Goal: Task Accomplishment & Management: Complete application form

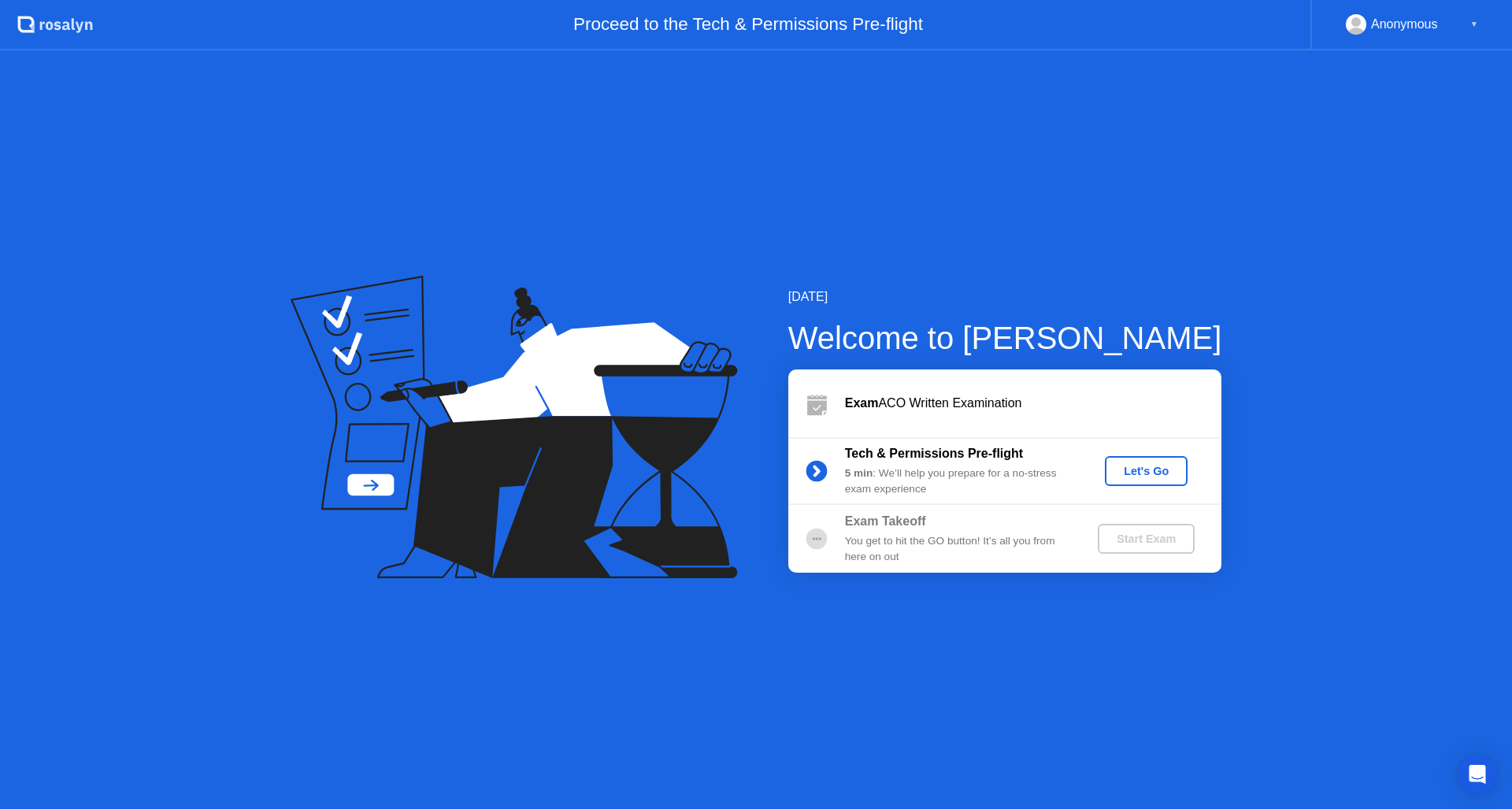
click at [1153, 466] on div "Let's Go" at bounding box center [1146, 471] width 70 height 12
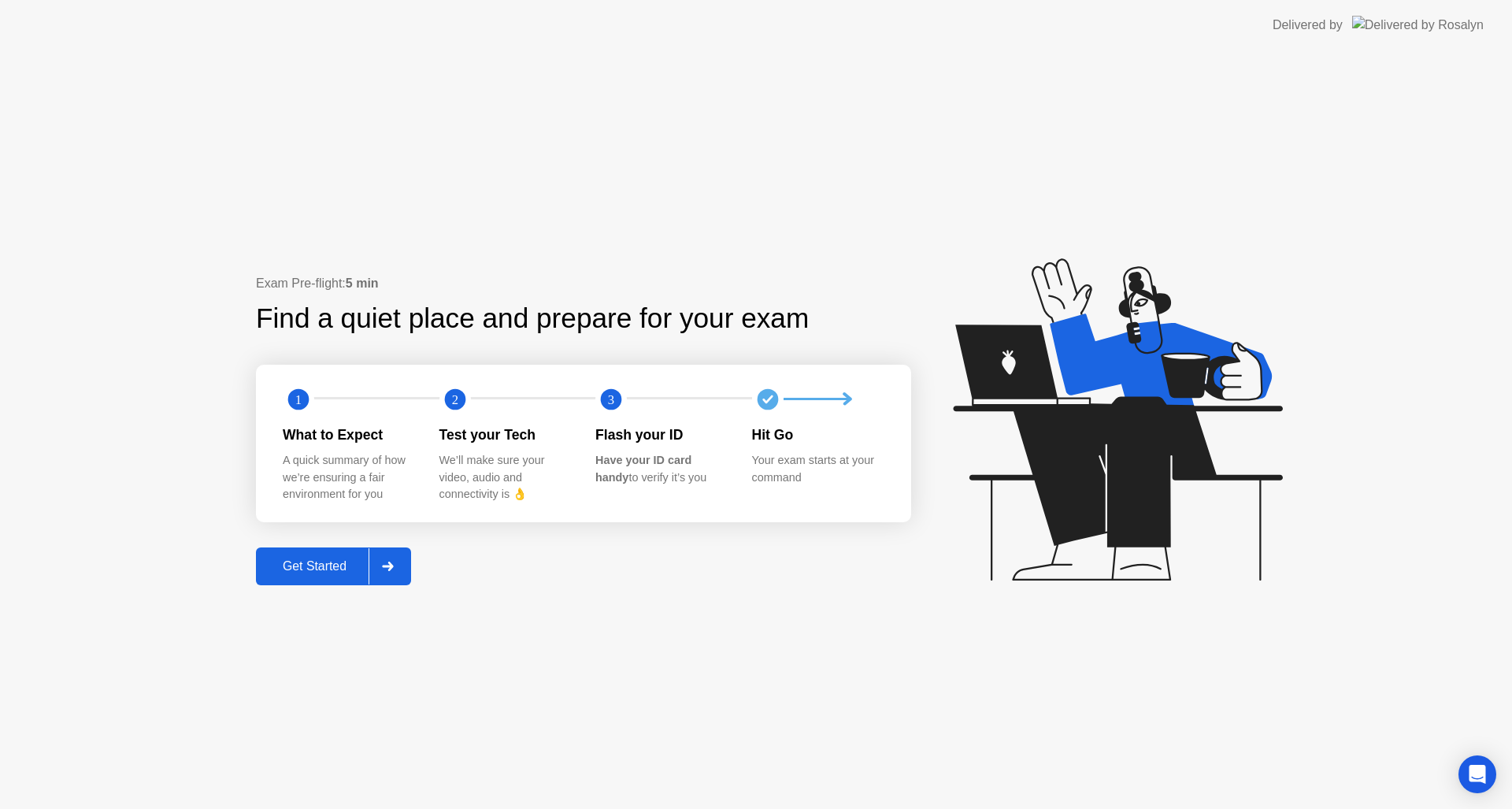
click at [324, 565] on div "Get Started" at bounding box center [315, 566] width 108 height 14
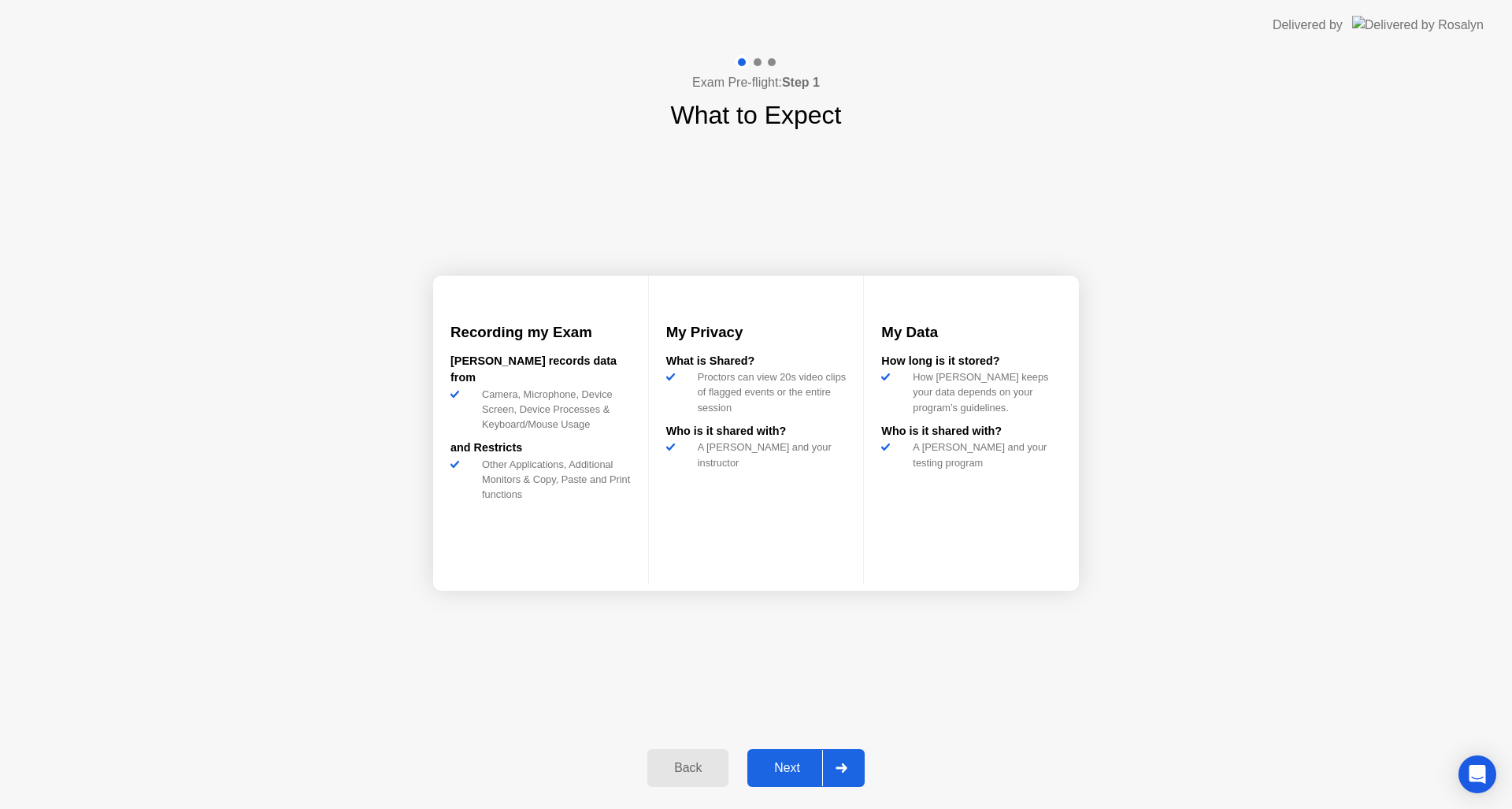
click at [793, 773] on div "Next" at bounding box center [787, 767] width 70 height 14
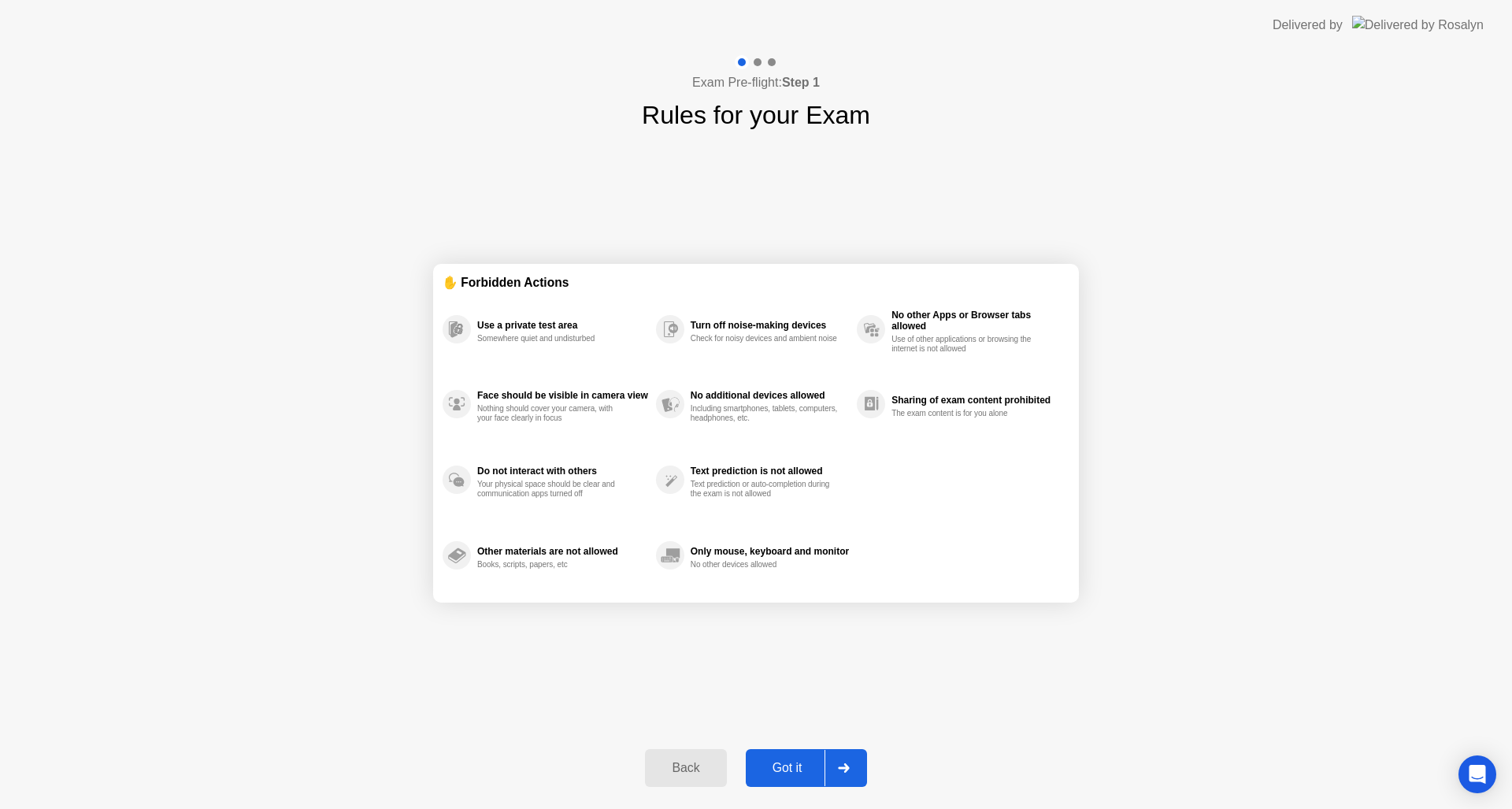
click at [793, 773] on div "Got it" at bounding box center [787, 767] width 74 height 14
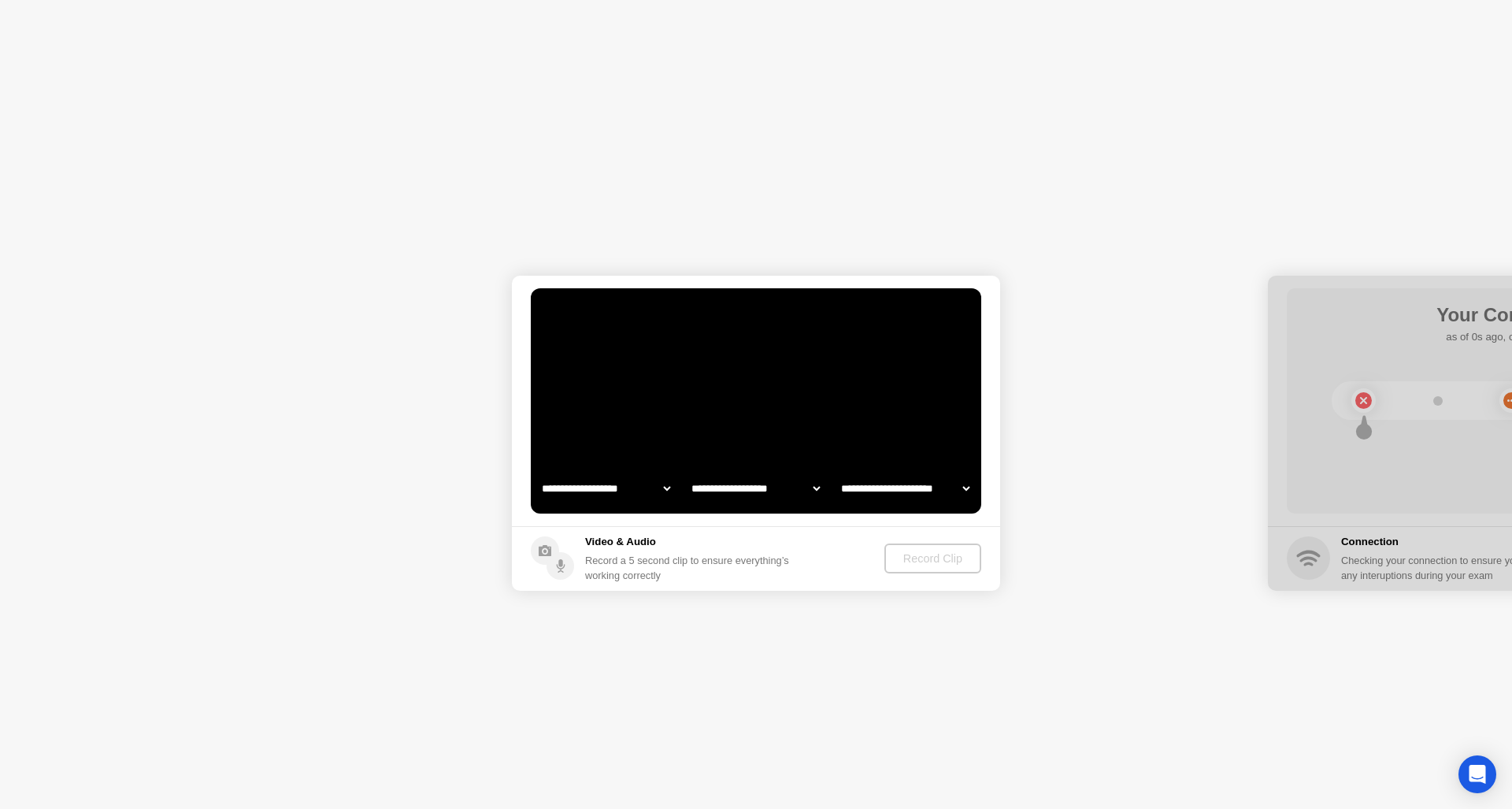
select select "**********"
select select "*******"
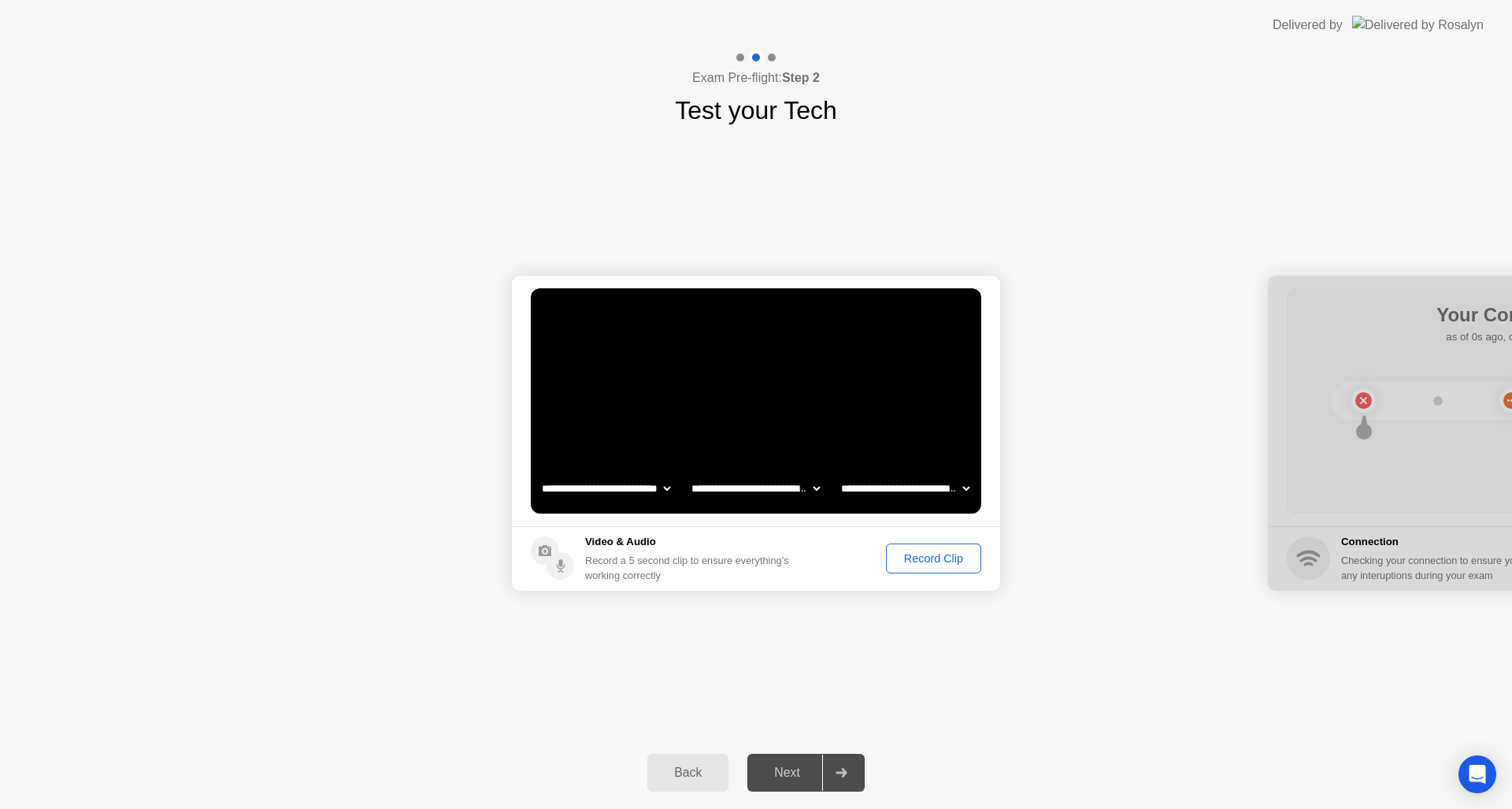
click at [931, 557] on div "Record Clip" at bounding box center [933, 558] width 84 height 12
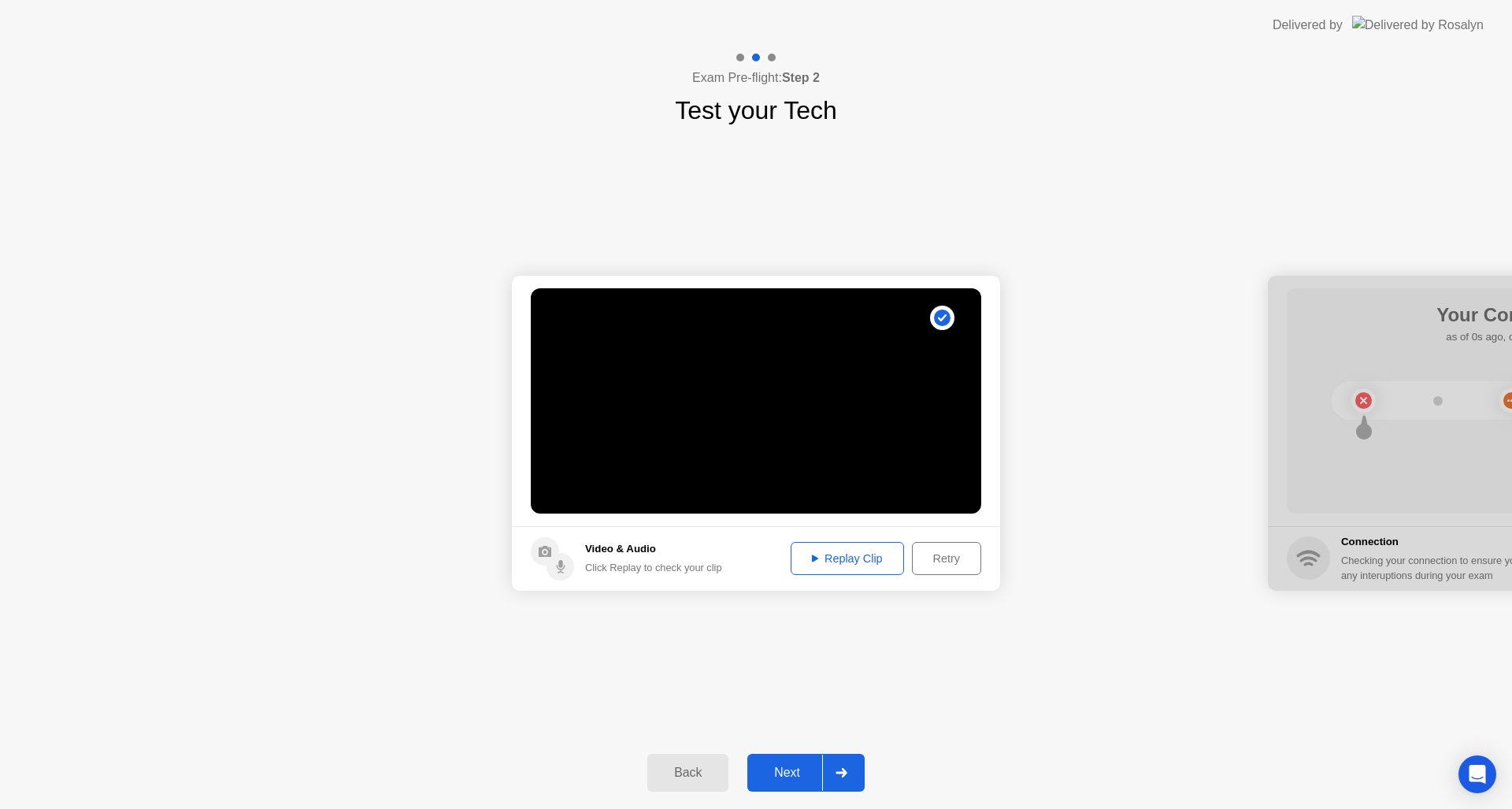
click at [786, 766] on div "Next" at bounding box center [787, 772] width 70 height 14
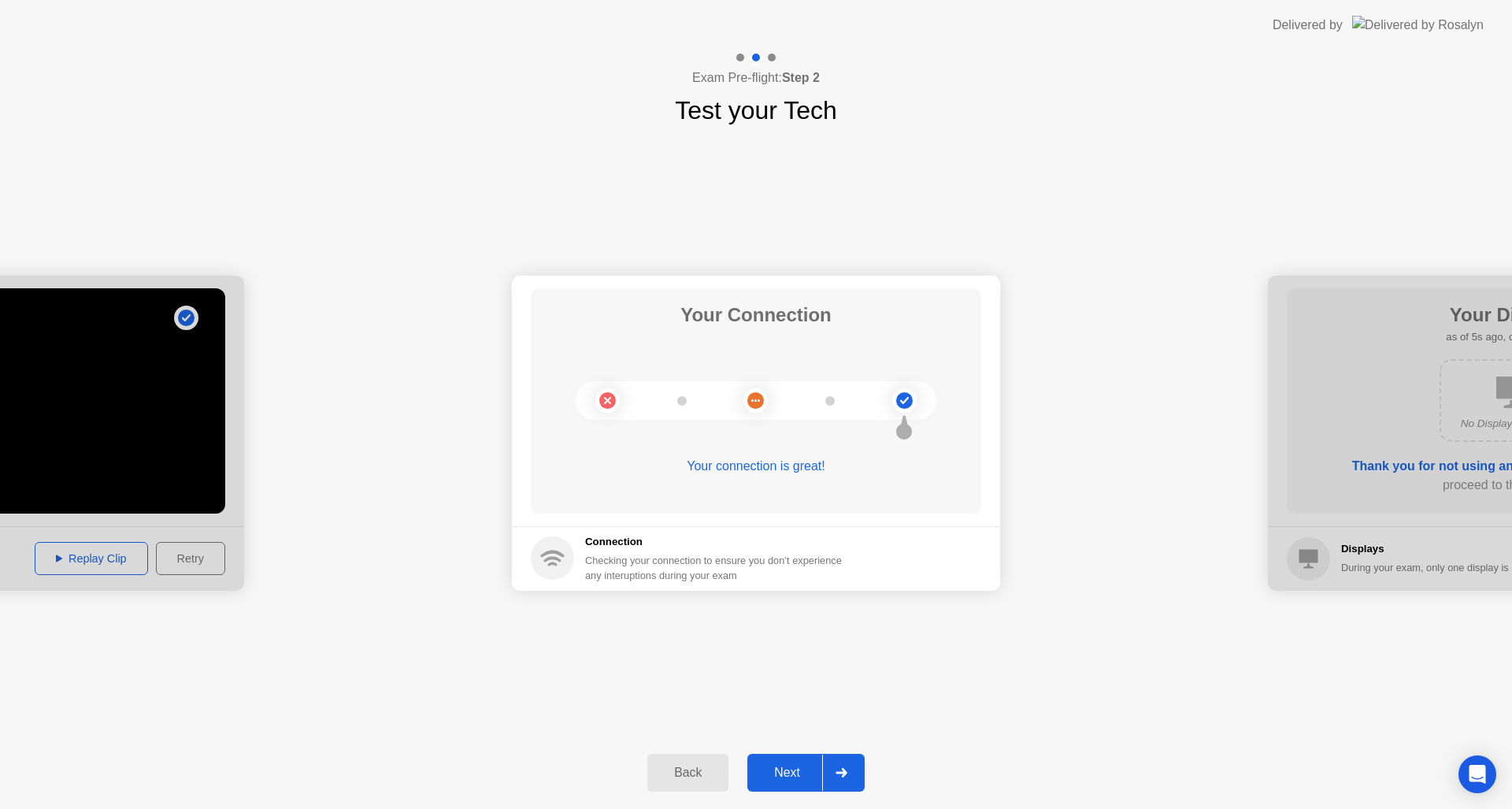
click at [792, 758] on button "Next" at bounding box center [806, 772] width 117 height 37
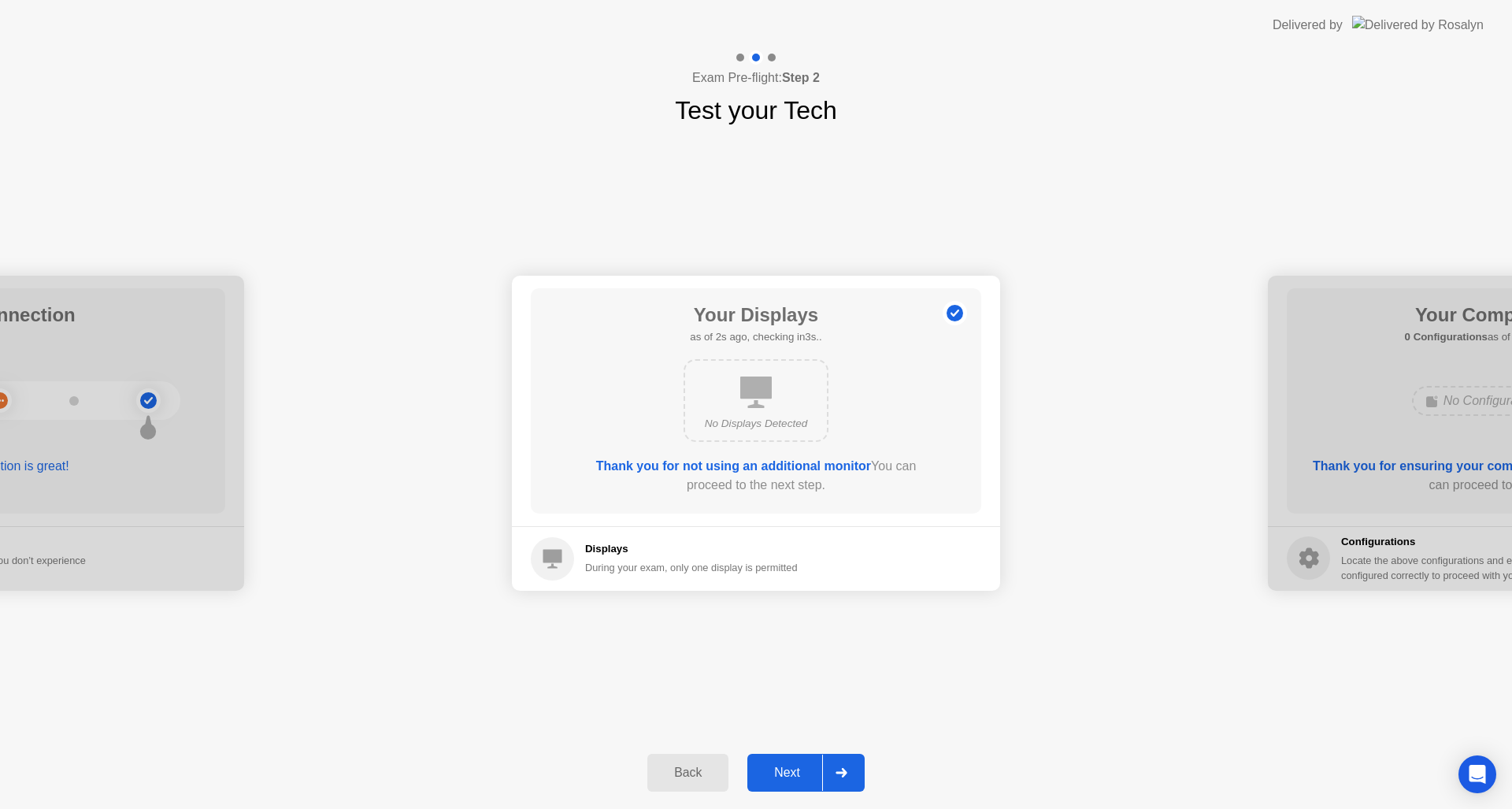
click at [793, 766] on div "Next" at bounding box center [787, 772] width 70 height 14
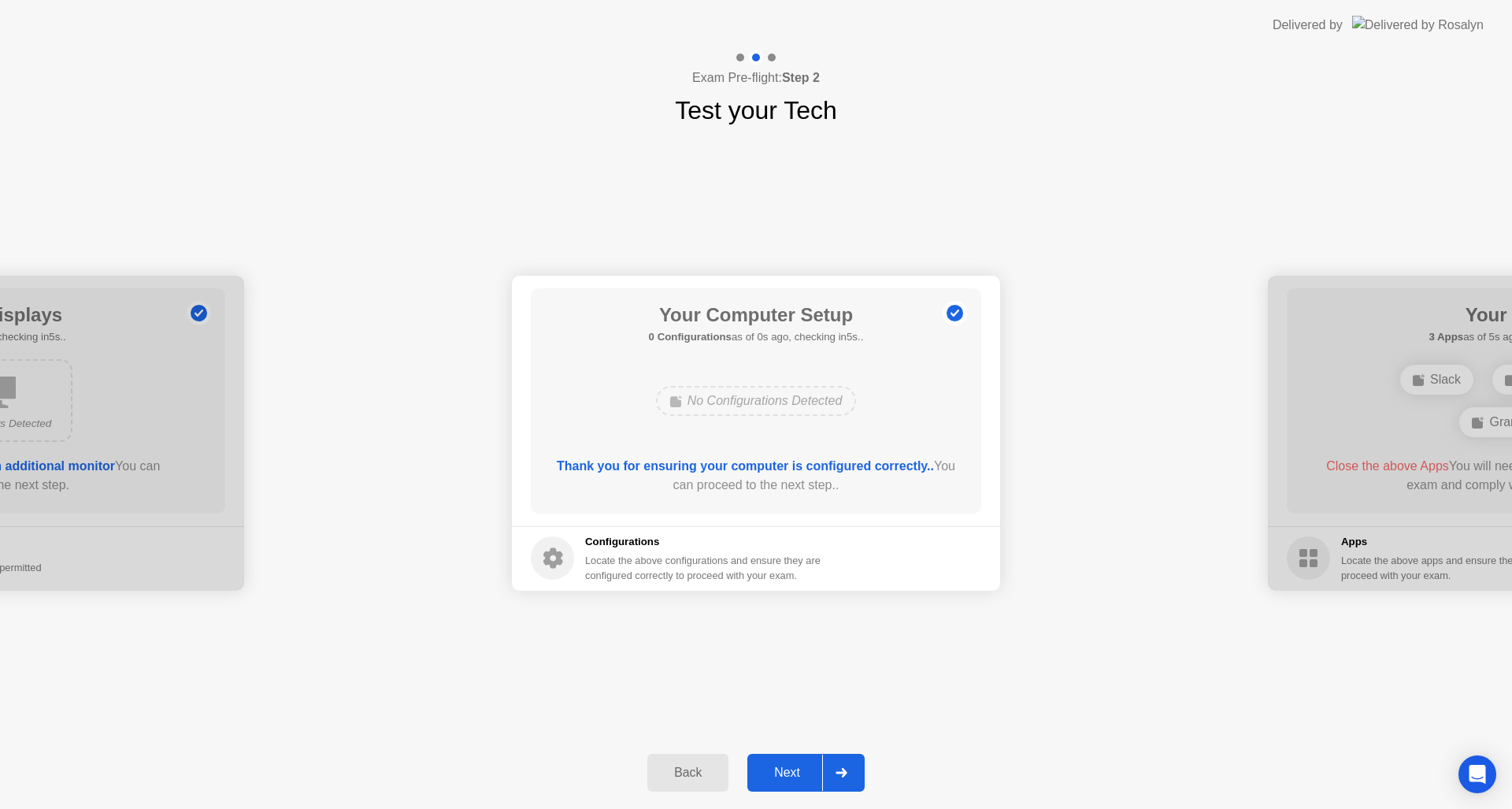
click at [793, 766] on div "Next" at bounding box center [787, 772] width 70 height 14
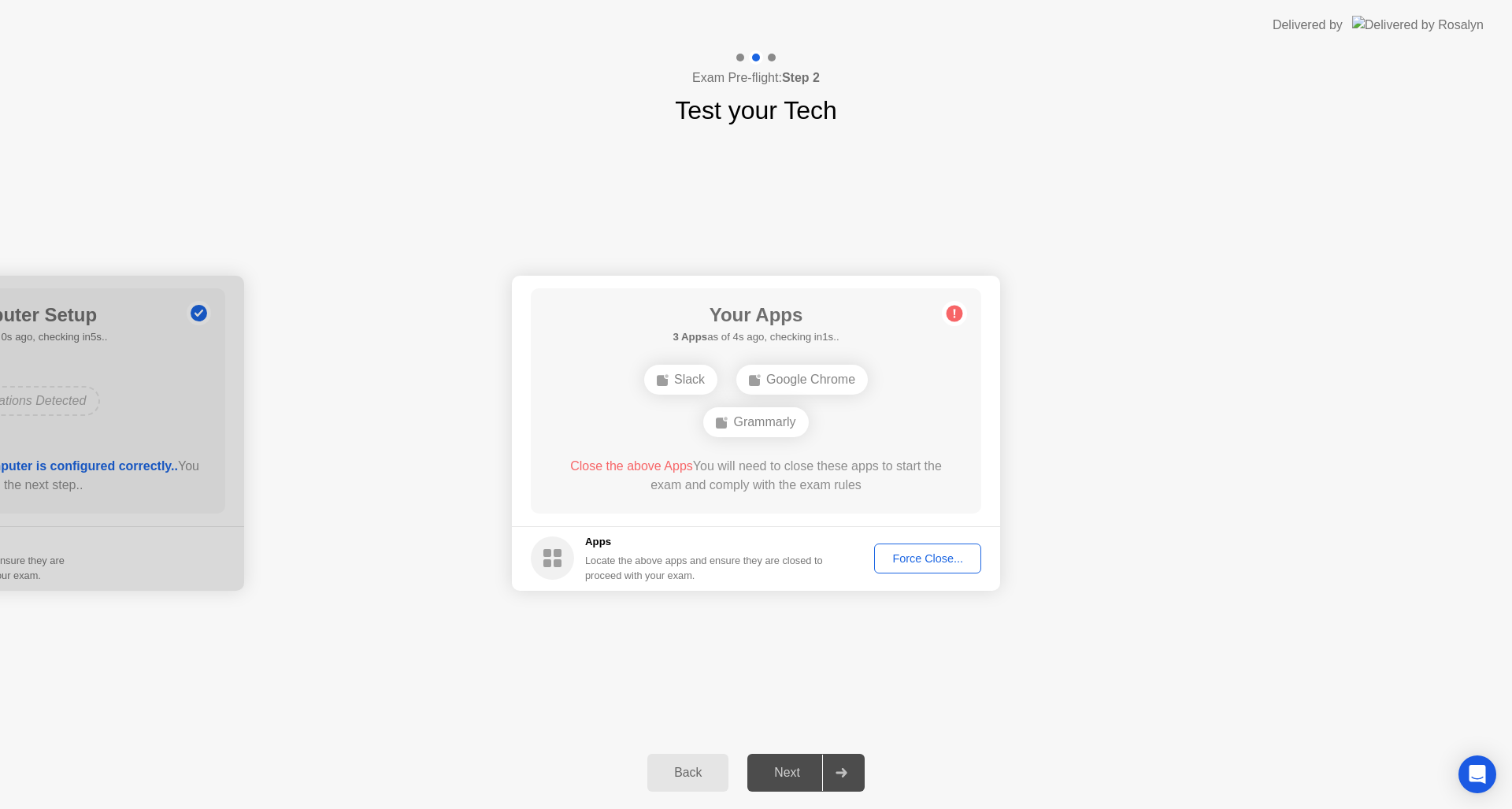
click at [902, 565] on div "Force Close..." at bounding box center [927, 558] width 96 height 12
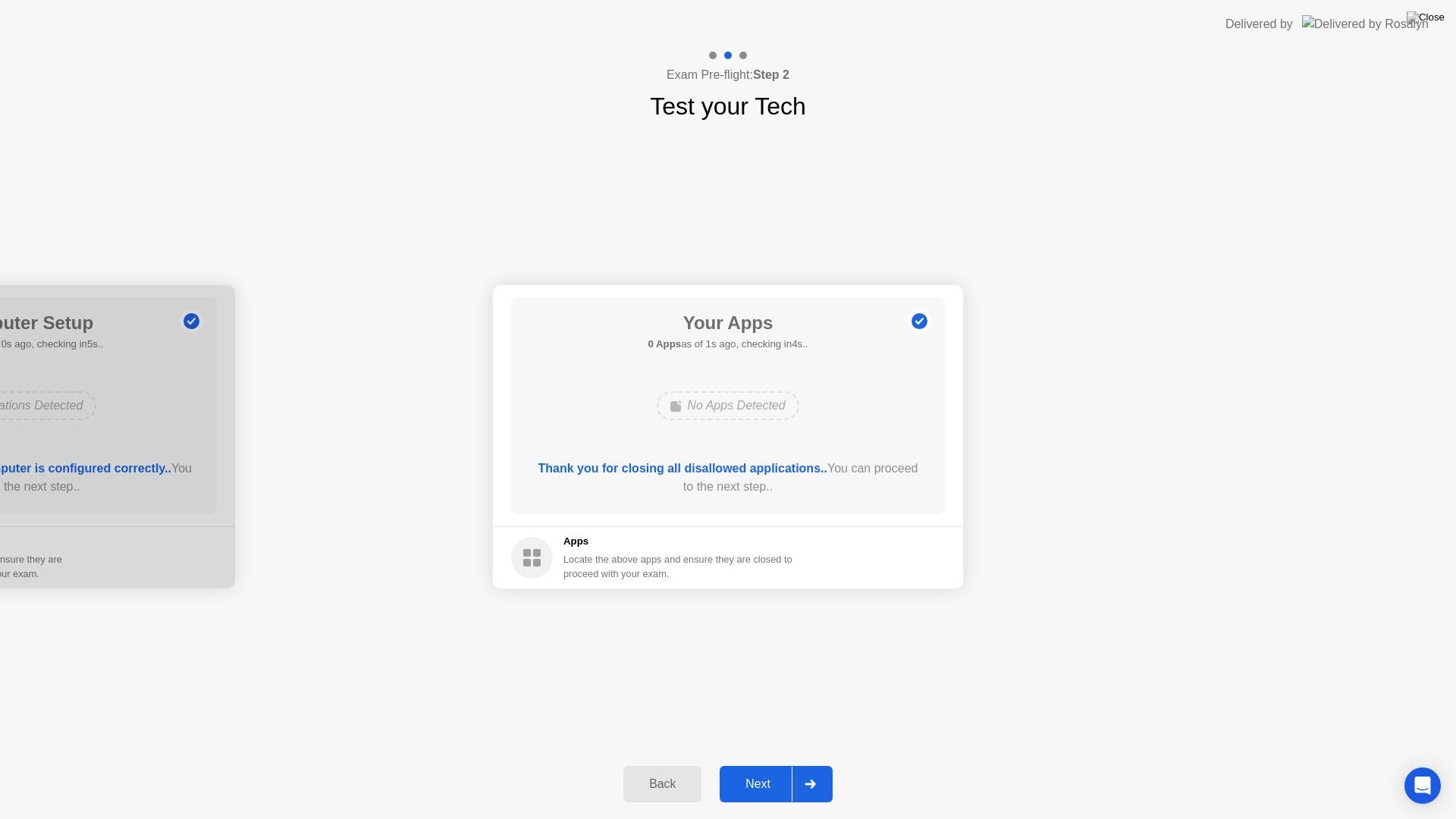
click at [750, 778] on div "Next" at bounding box center [758, 784] width 67 height 14
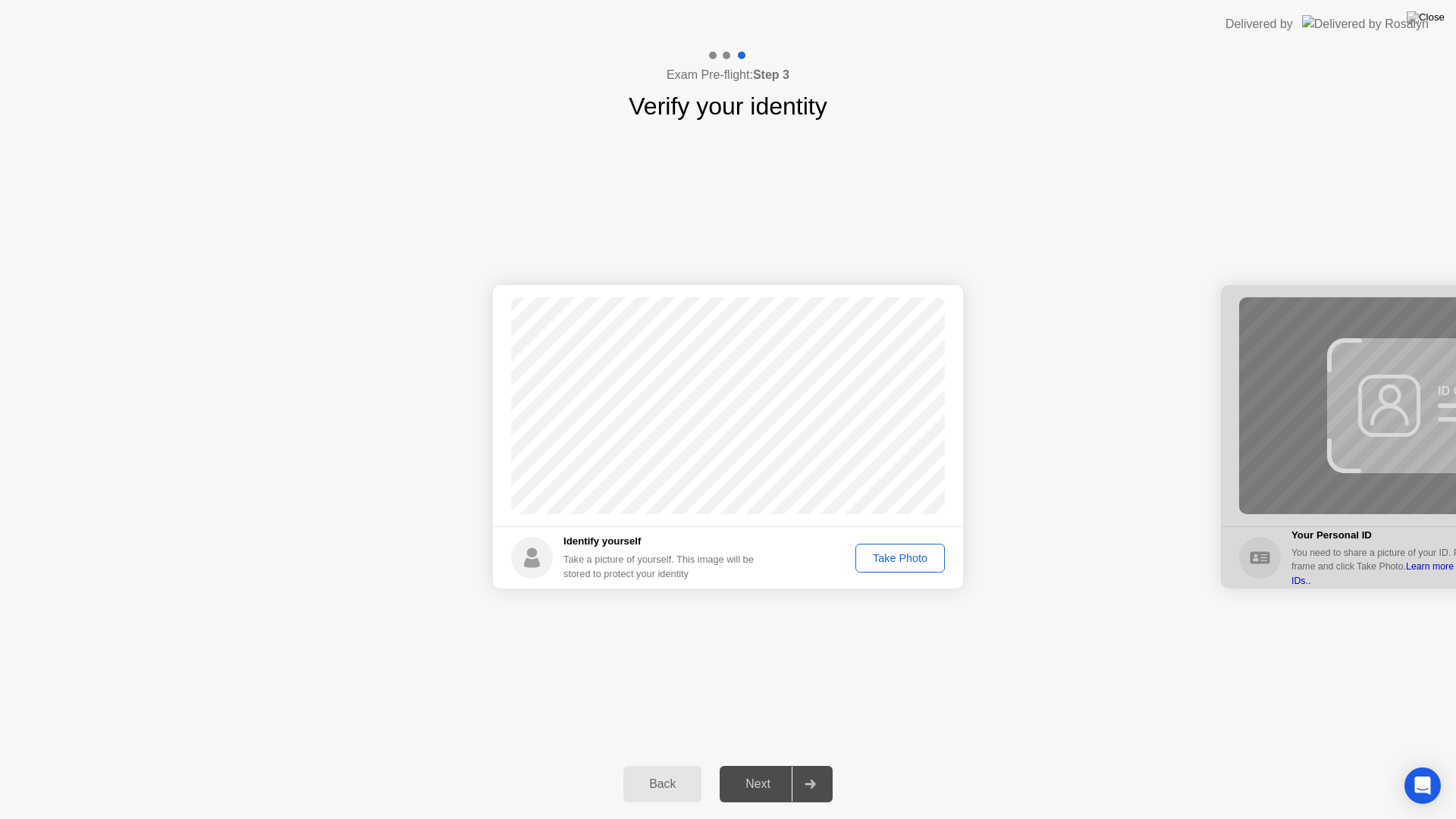
click at [896, 556] on div "Take Photo" at bounding box center [900, 557] width 79 height 12
click at [761, 778] on div "Next" at bounding box center [758, 784] width 67 height 14
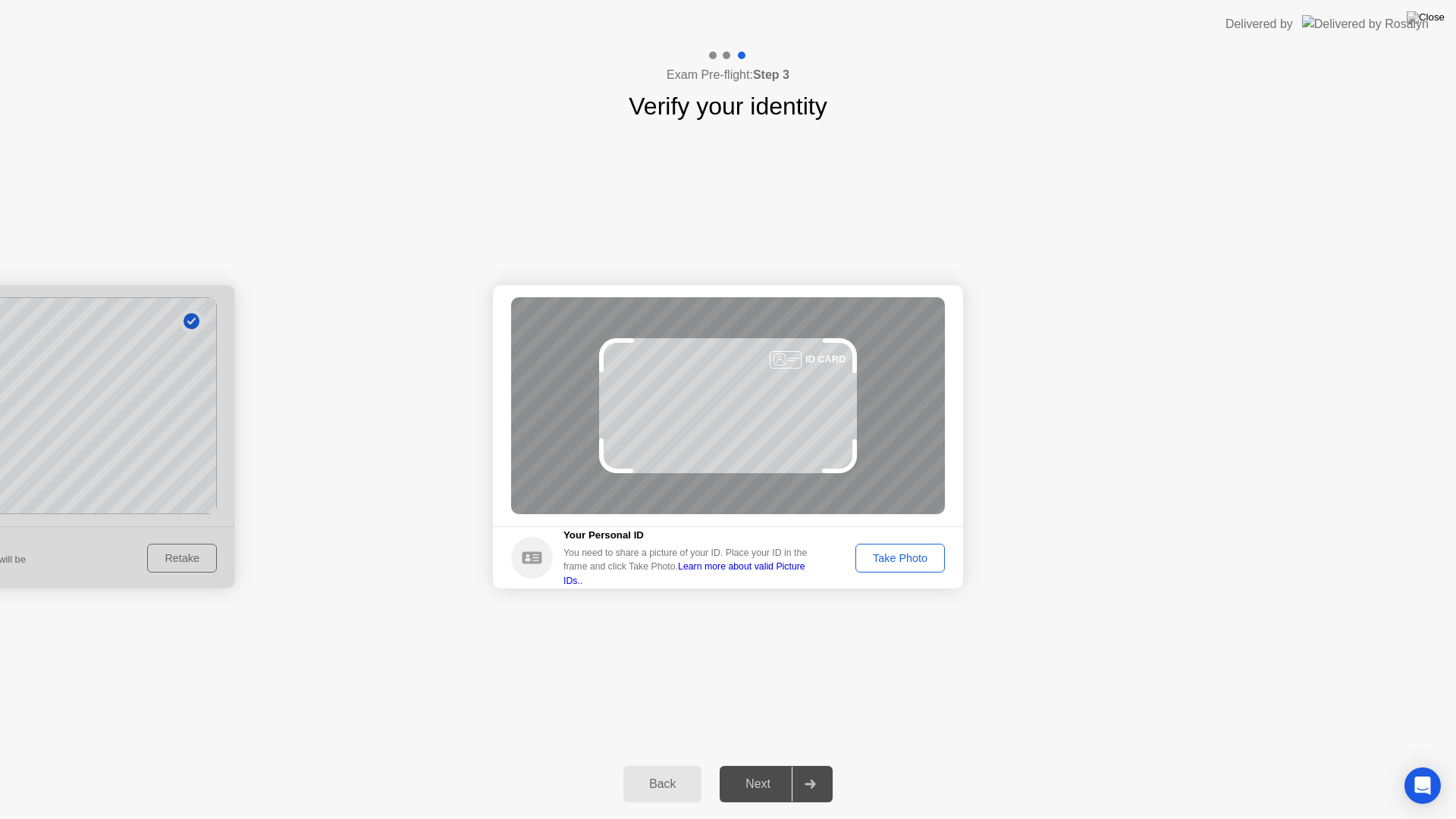
click at [879, 555] on div "Take Photo" at bounding box center [900, 557] width 79 height 12
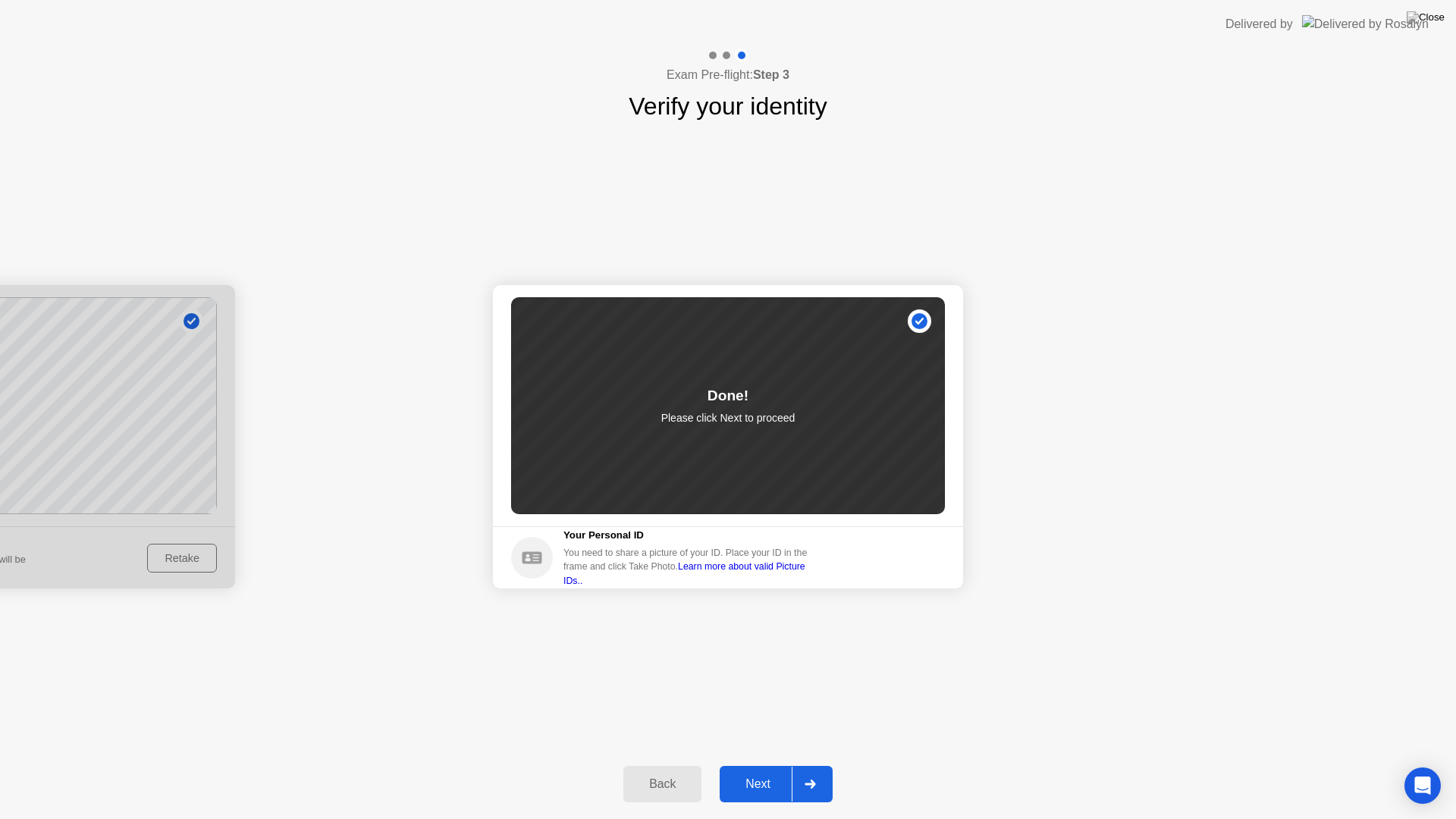
click at [754, 777] on div "Next" at bounding box center [758, 784] width 67 height 14
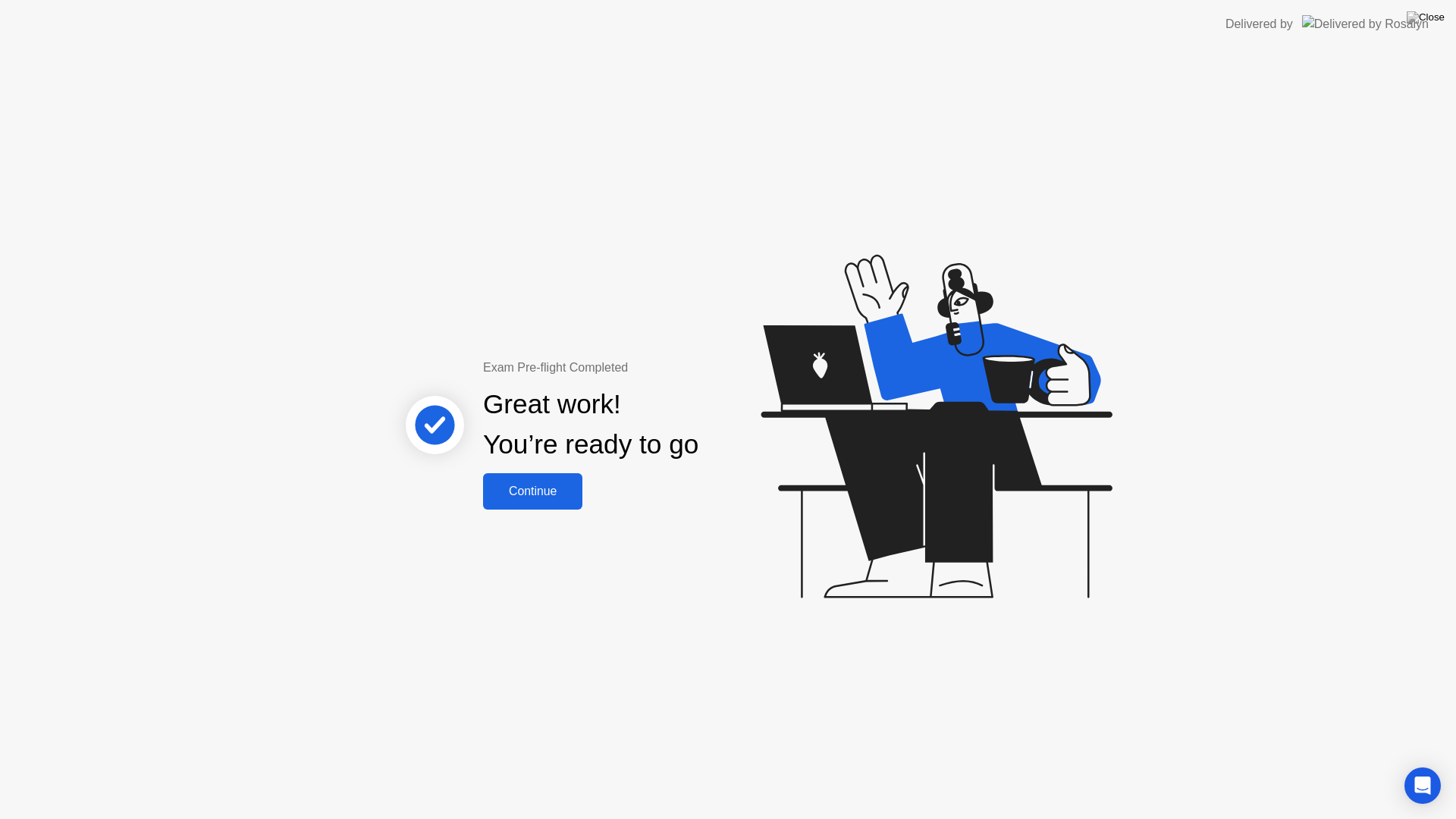
click at [536, 506] on button "Continue" at bounding box center [533, 491] width 99 height 36
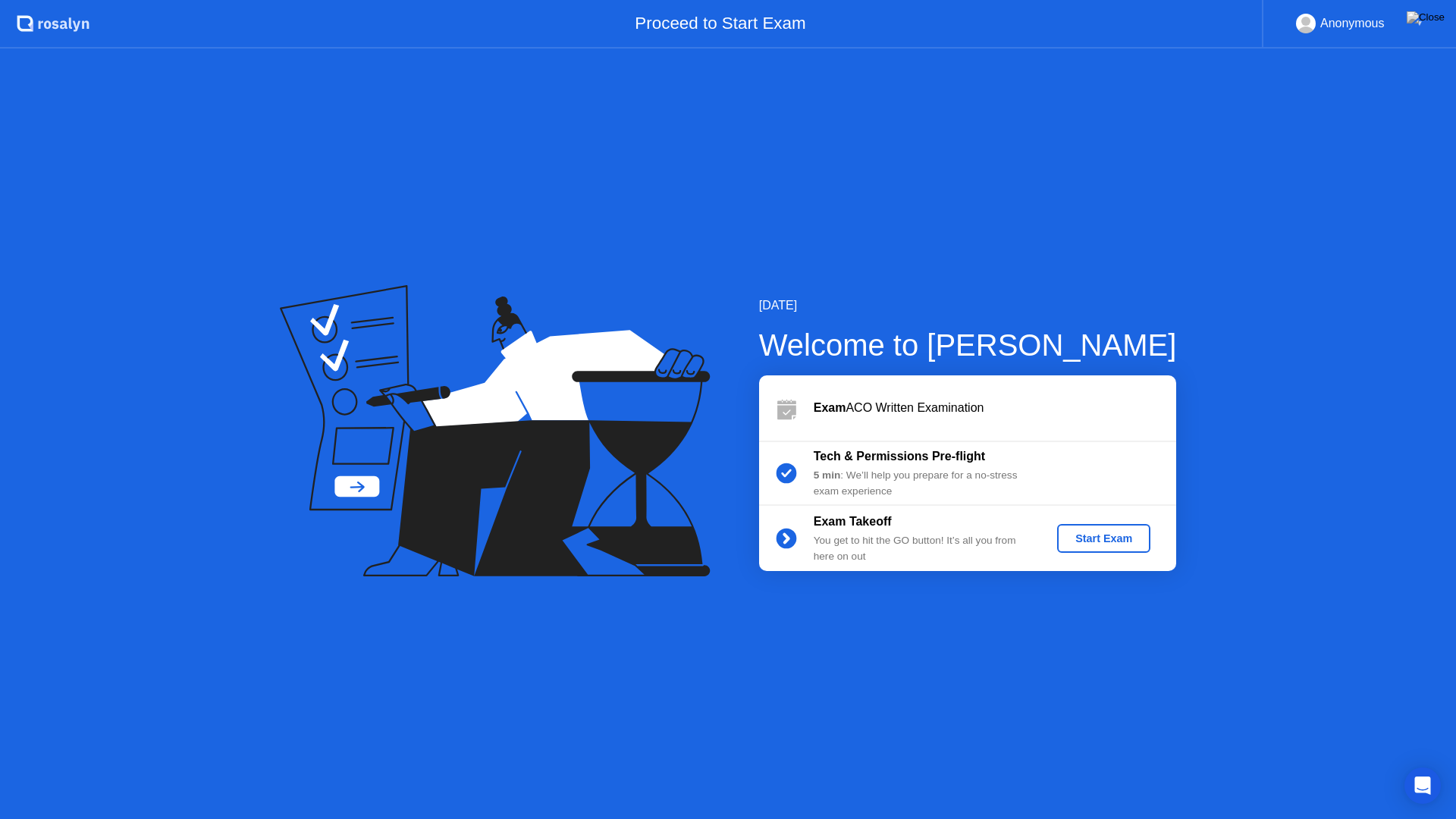
click at [1089, 545] on div "Start Exam" at bounding box center [1103, 538] width 81 height 12
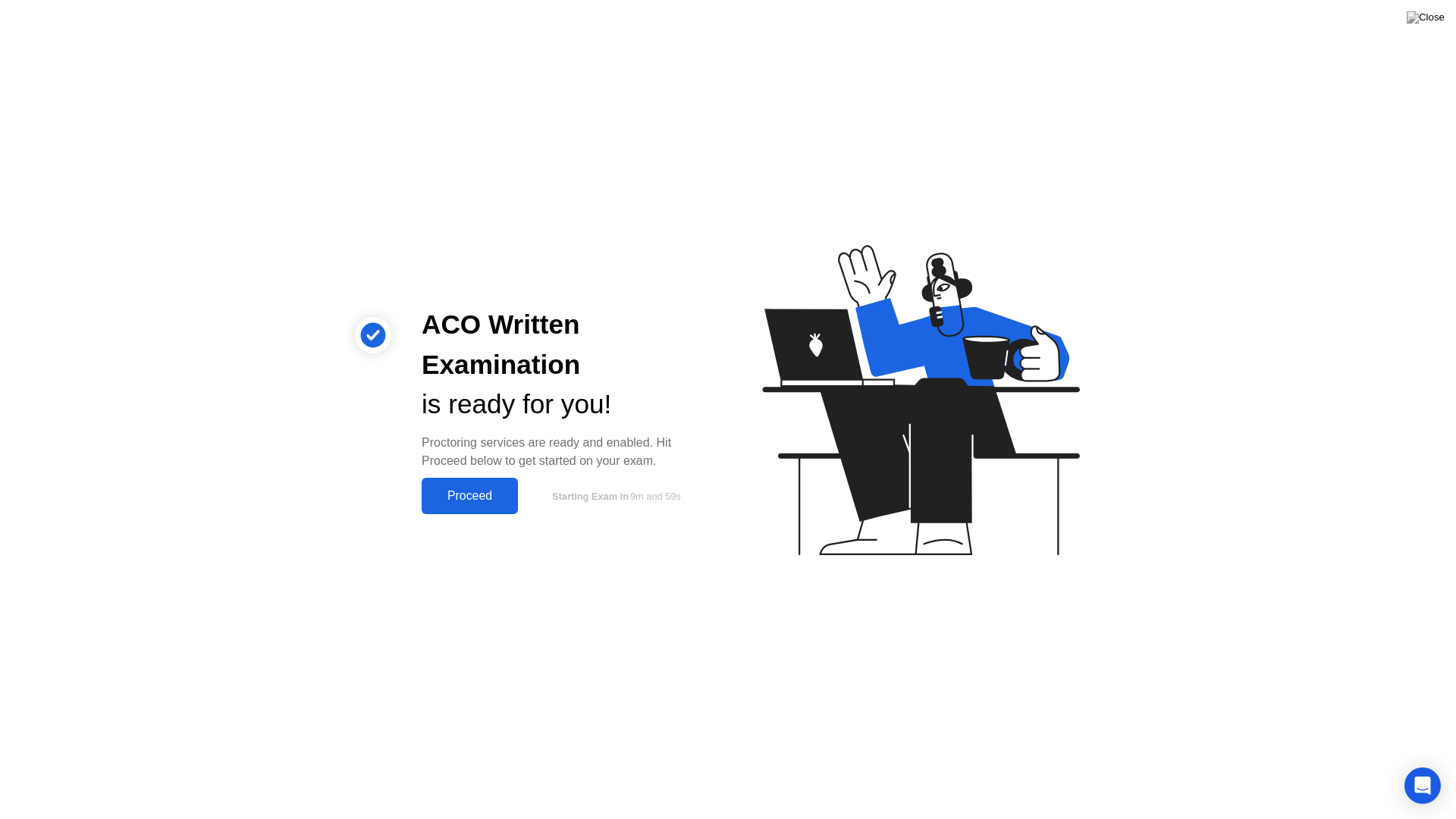
click at [481, 498] on div "Proceed" at bounding box center [469, 496] width 87 height 14
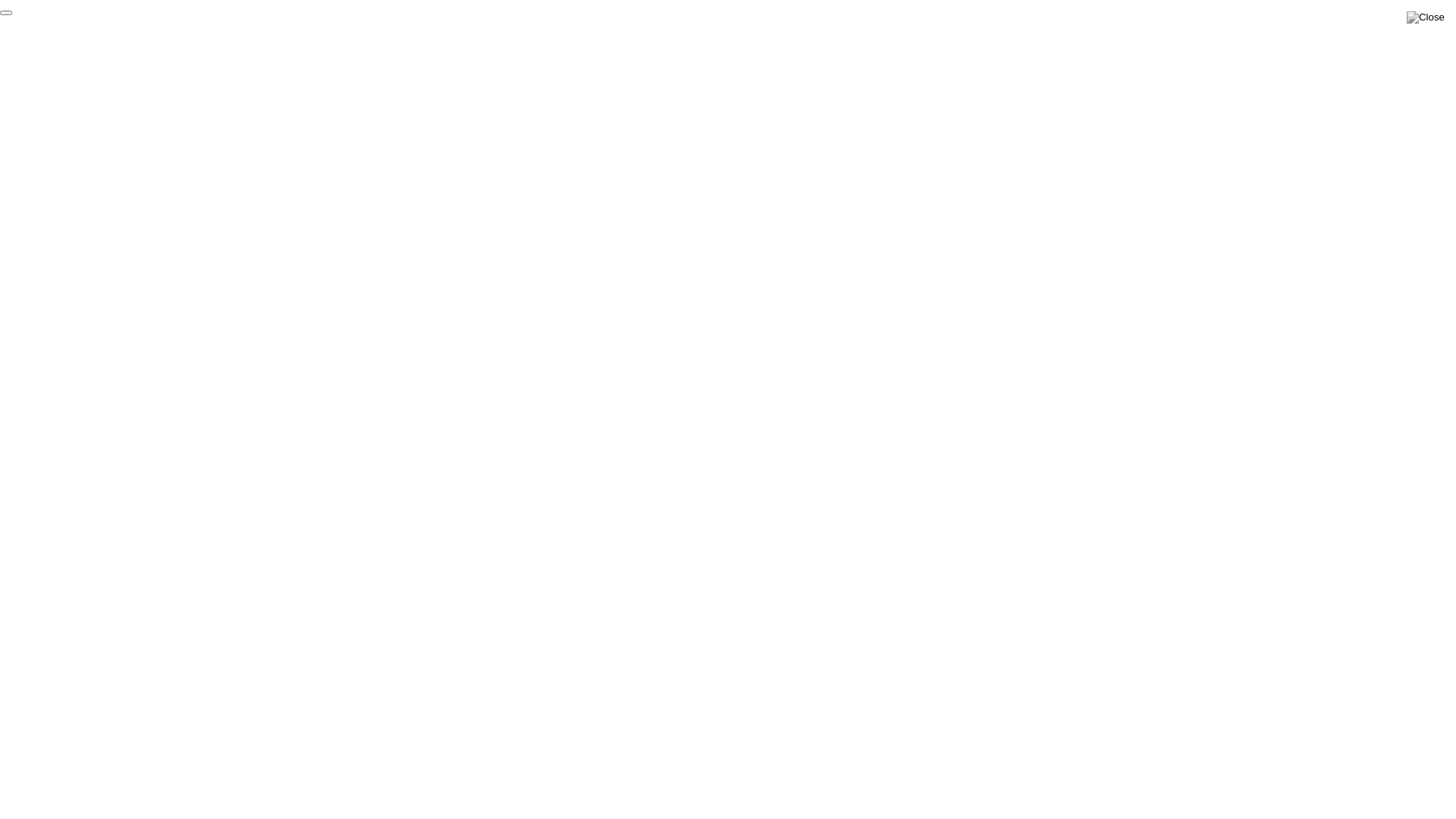
click div "End Proctoring Session"
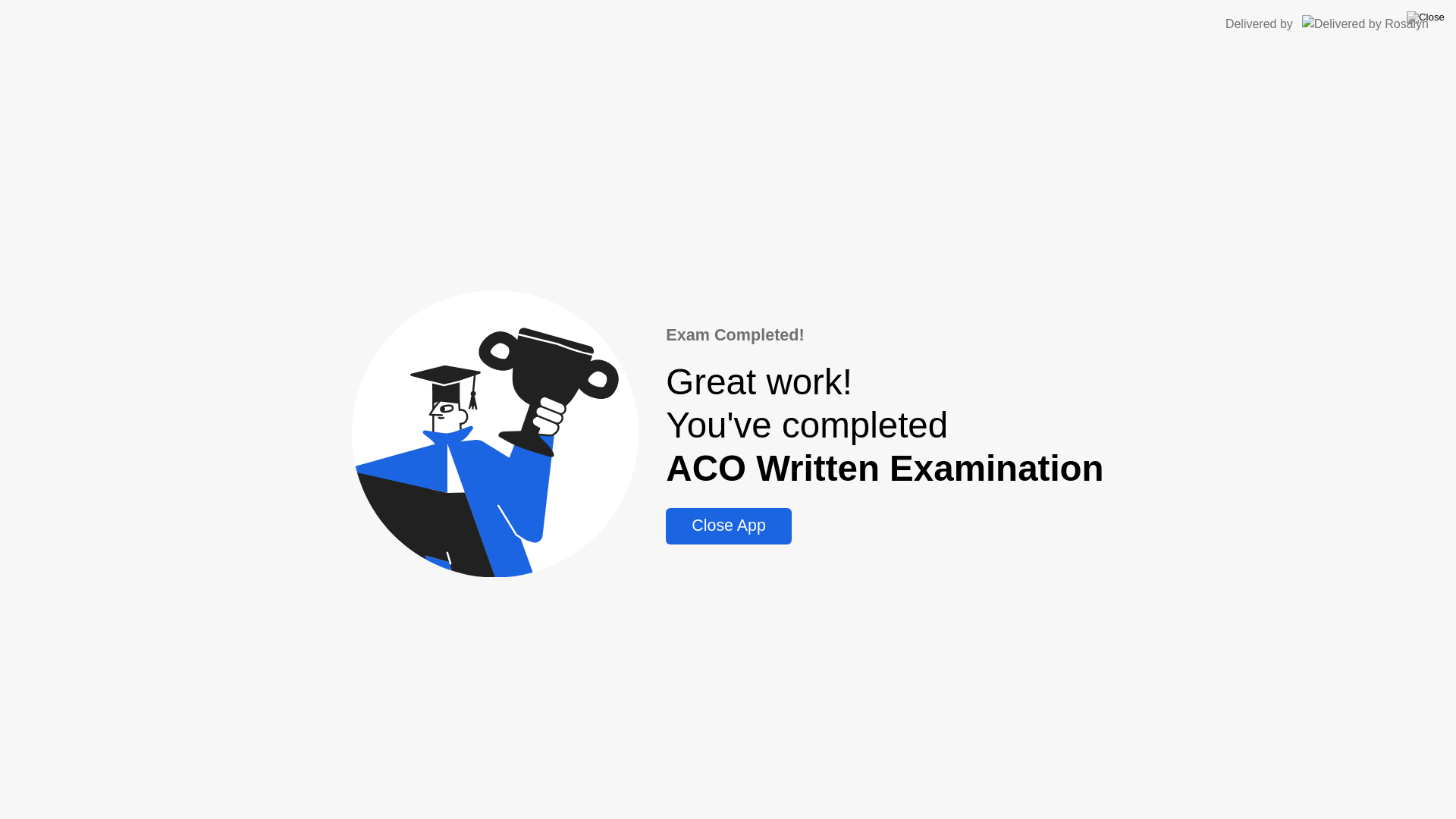
click at [749, 534] on div "Close App" at bounding box center [728, 526] width 116 height 19
